Goal: Navigation & Orientation: Find specific page/section

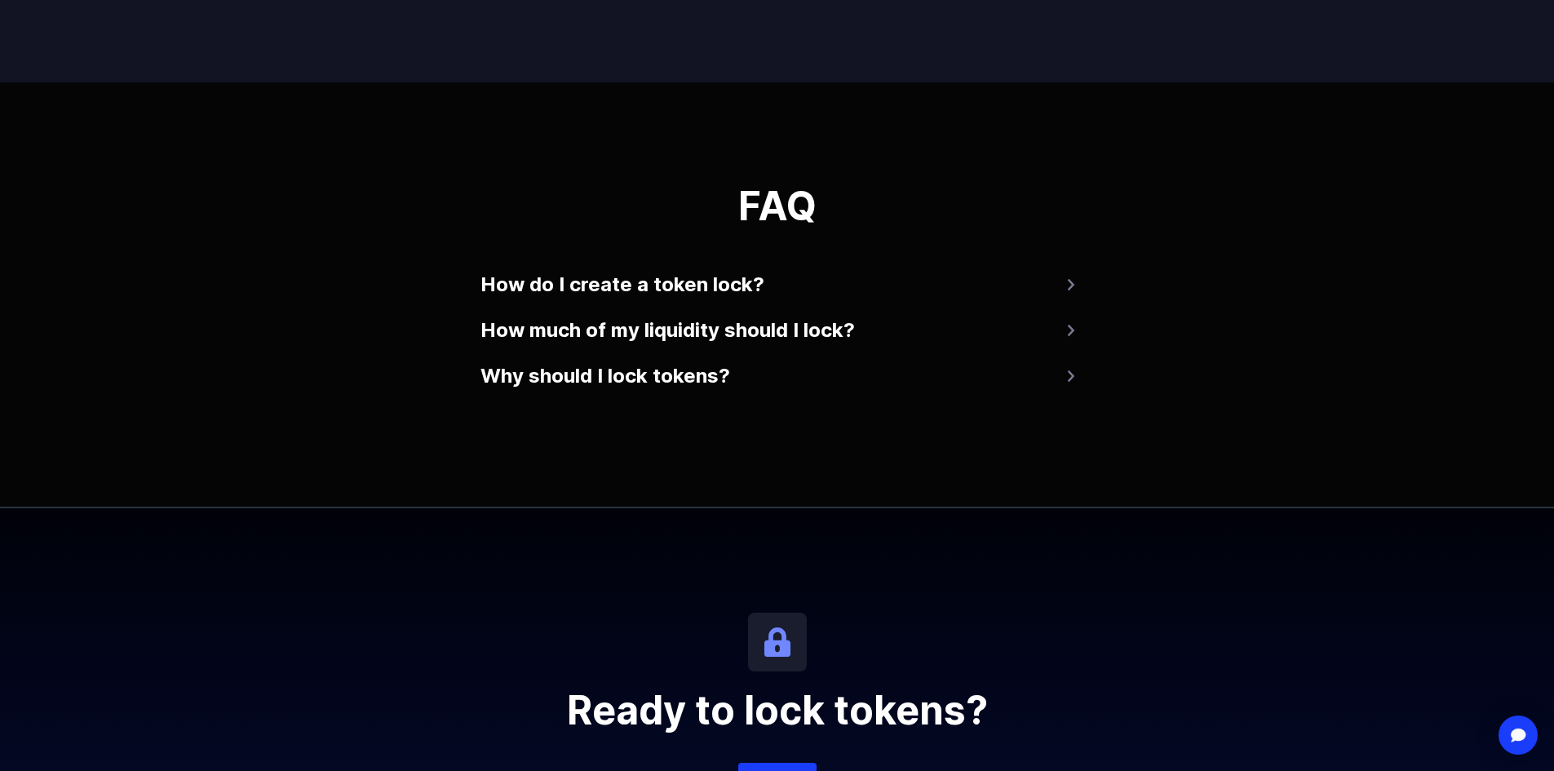
scroll to position [3087, 0]
click at [768, 281] on button "How do I create a token lock?" at bounding box center [777, 283] width 594 height 39
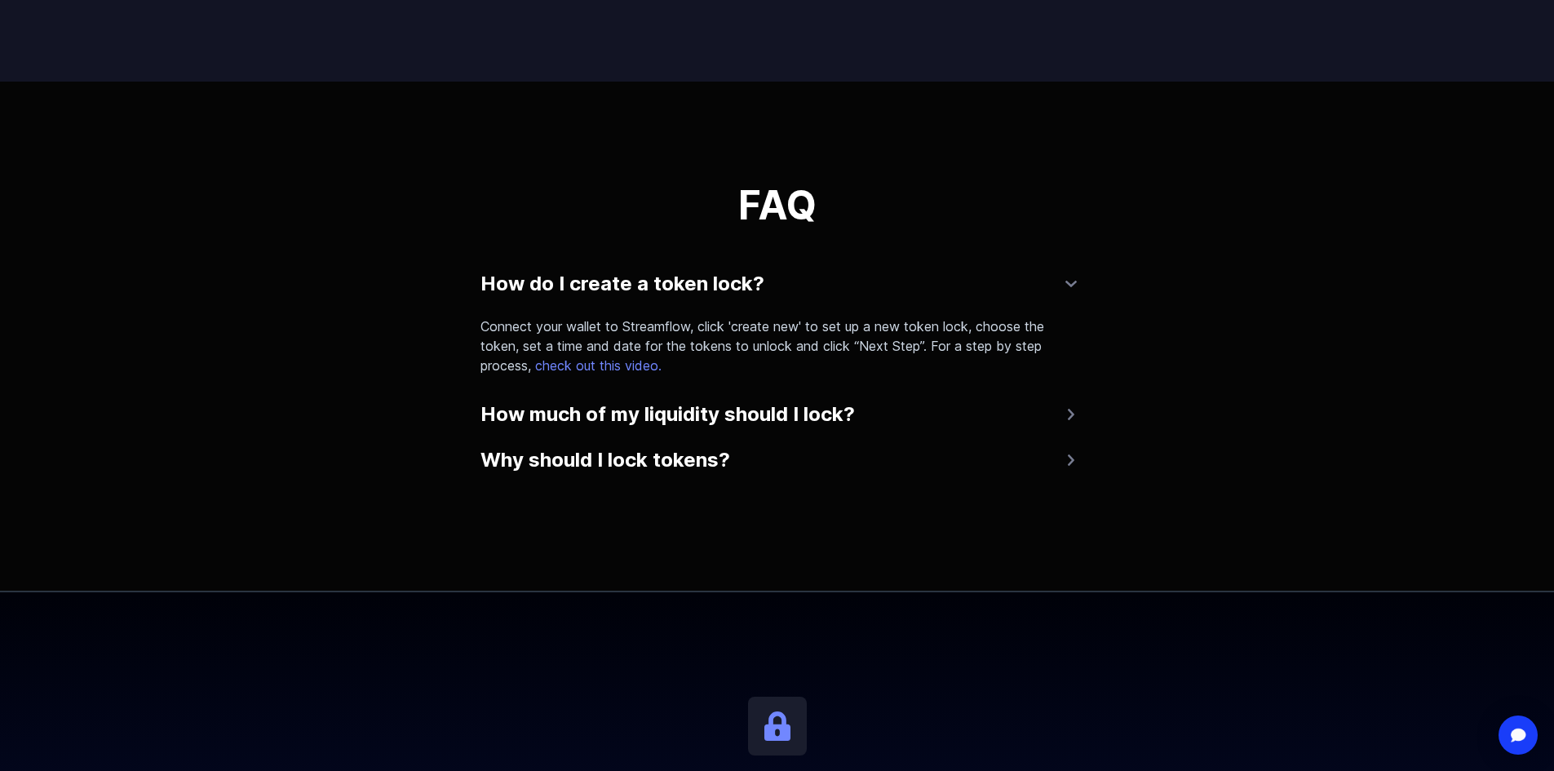
click at [768, 281] on button "How do I create a token lock?" at bounding box center [777, 283] width 594 height 39
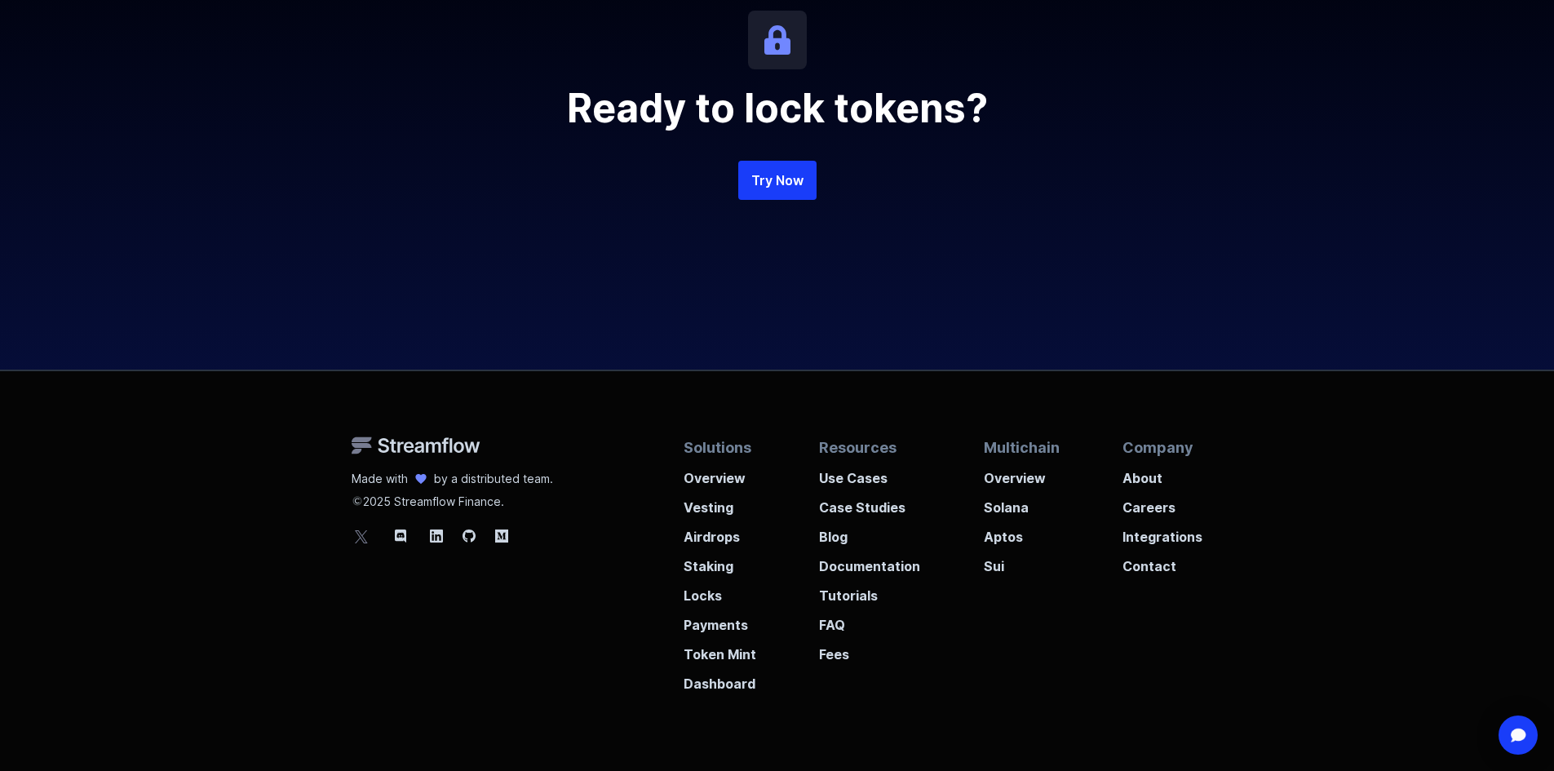
scroll to position [3678, 0]
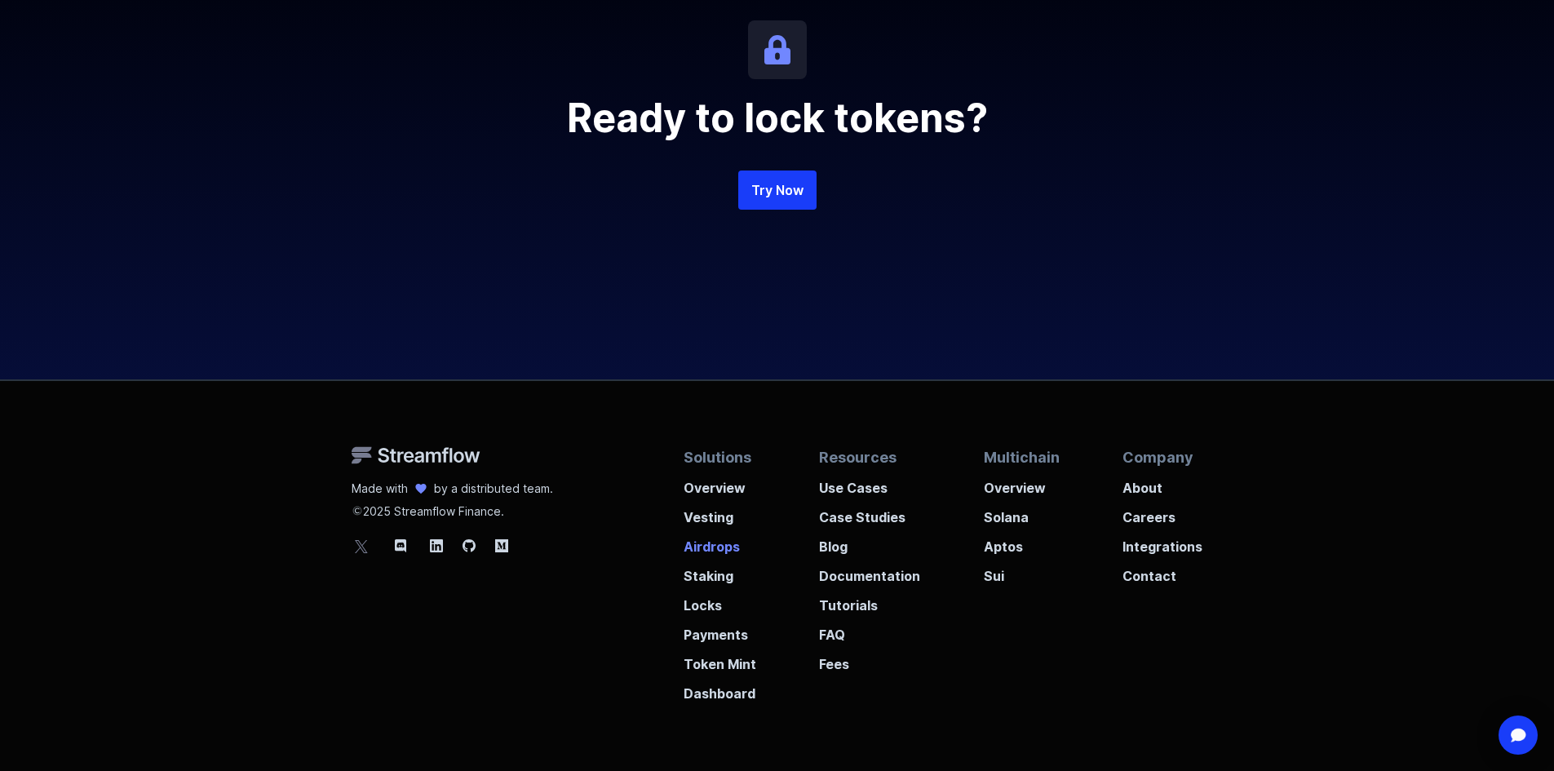
click at [711, 549] on p "Airdrops" at bounding box center [720, 541] width 73 height 29
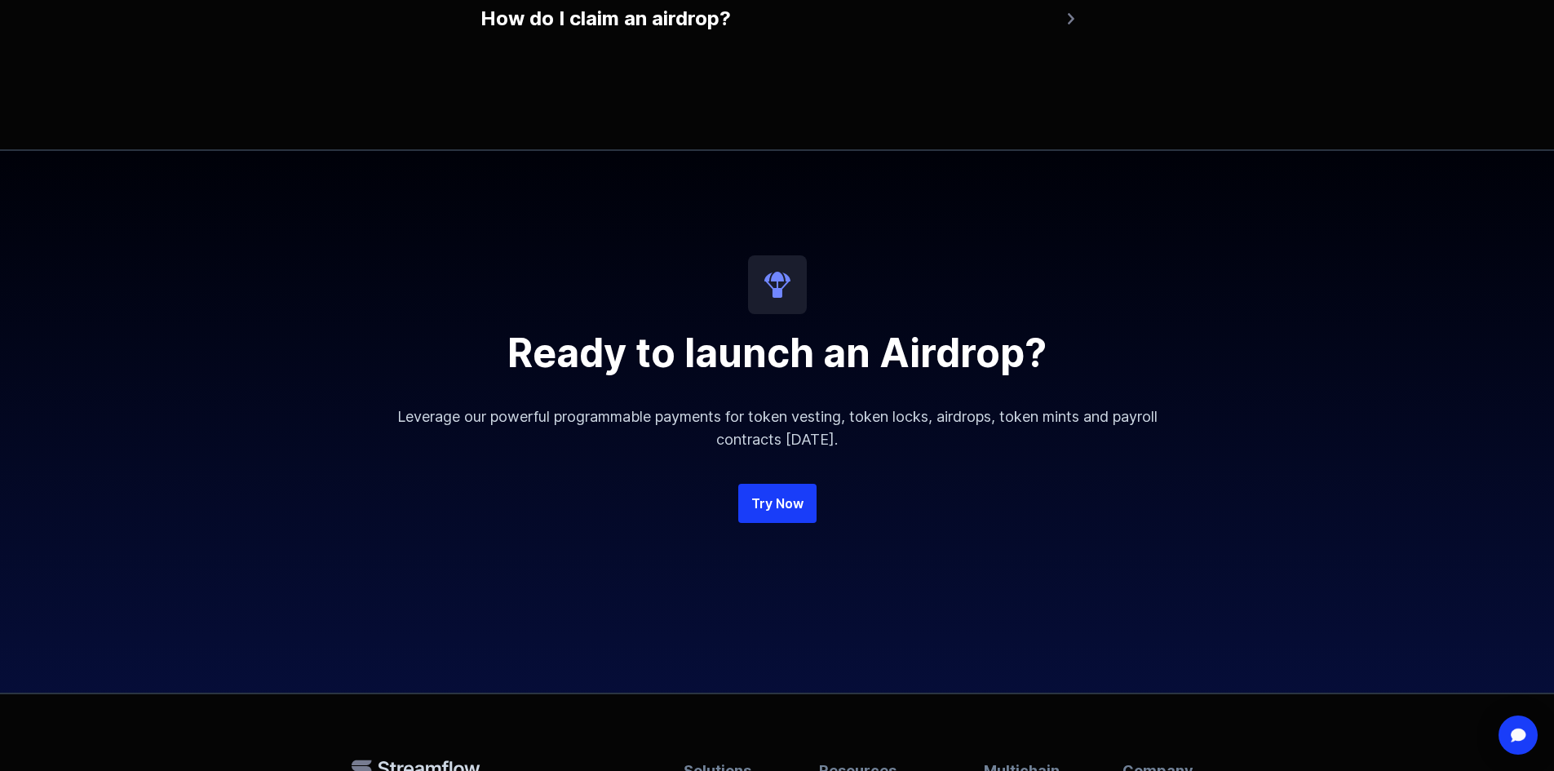
scroll to position [3826, 0]
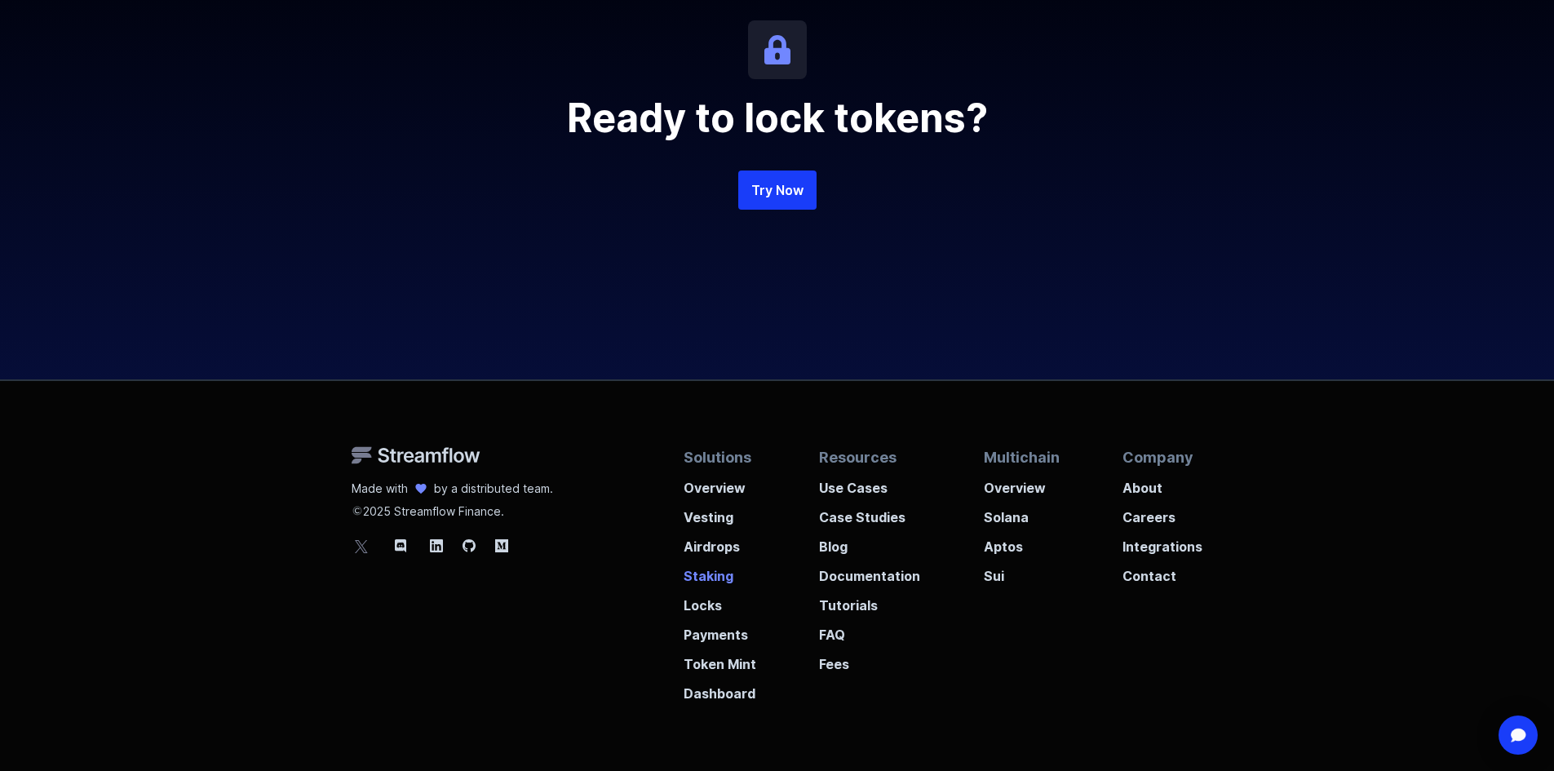
click at [711, 580] on p "Staking" at bounding box center [720, 570] width 73 height 29
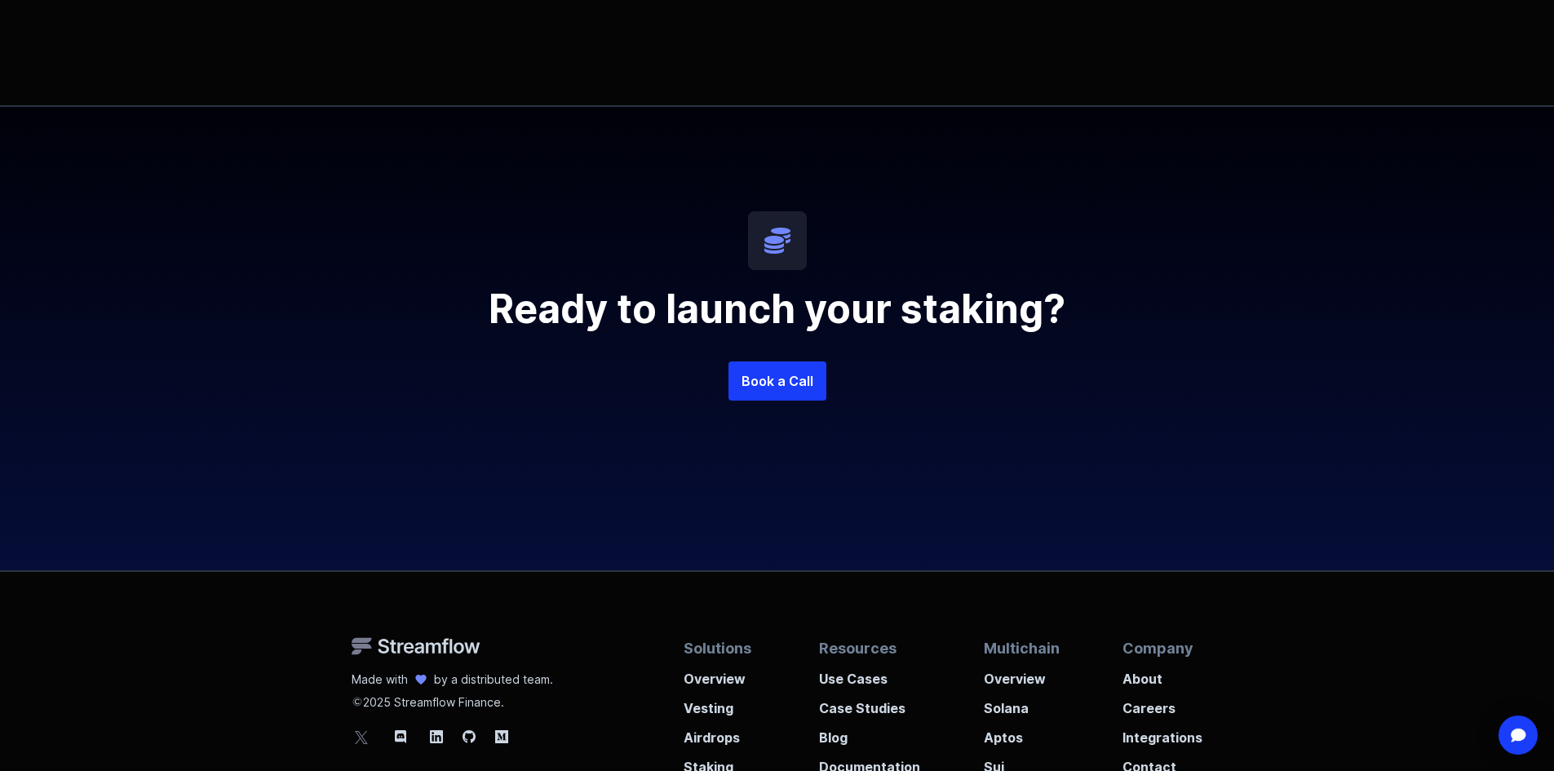
scroll to position [4208, 0]
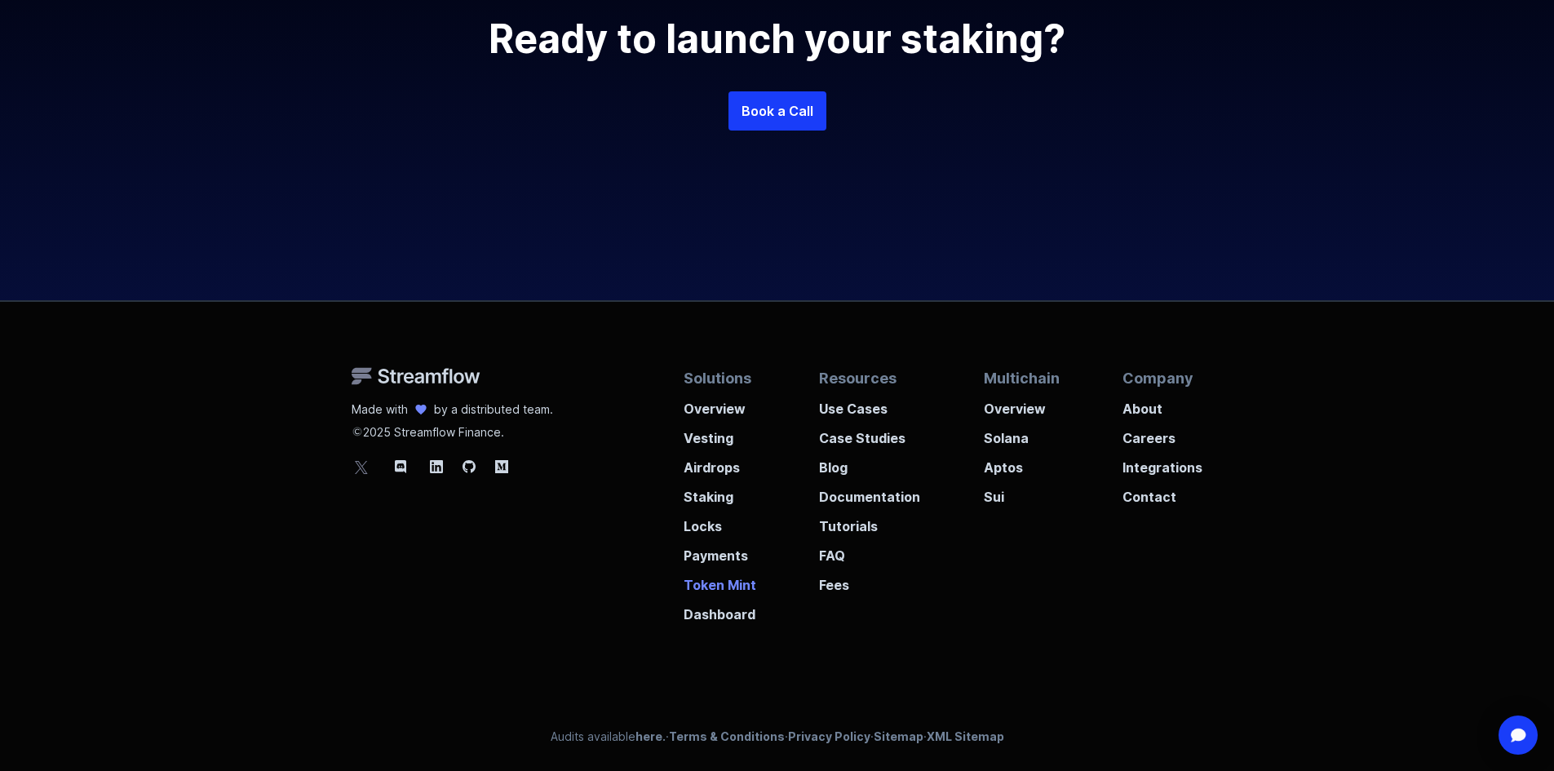
click at [718, 584] on p "Token Mint" at bounding box center [720, 579] width 73 height 29
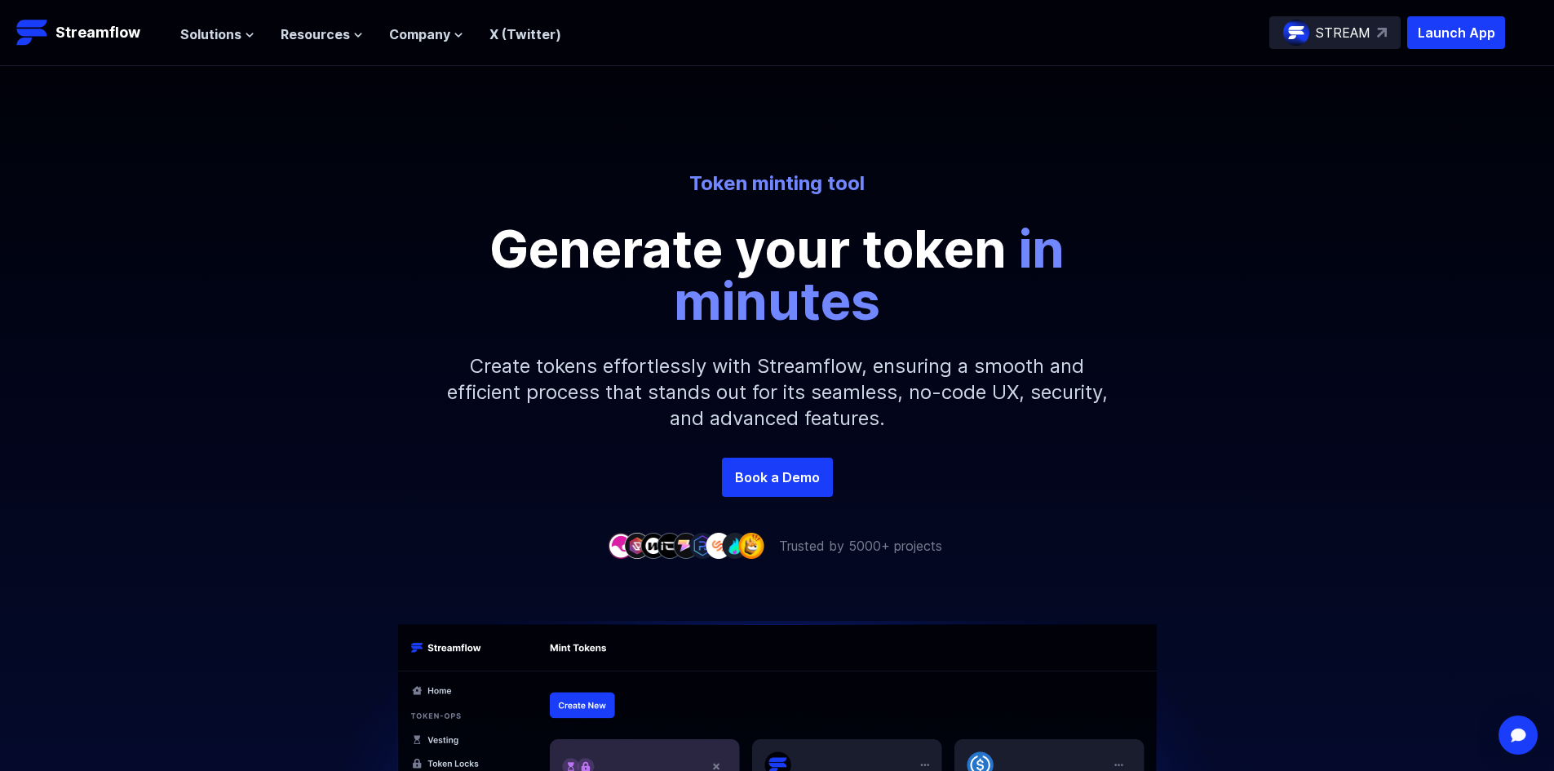
click at [1352, 32] on p "STREAM" at bounding box center [1343, 33] width 55 height 20
click at [1438, 36] on p "Launch App" at bounding box center [1456, 32] width 98 height 33
